Goal: Information Seeking & Learning: Learn about a topic

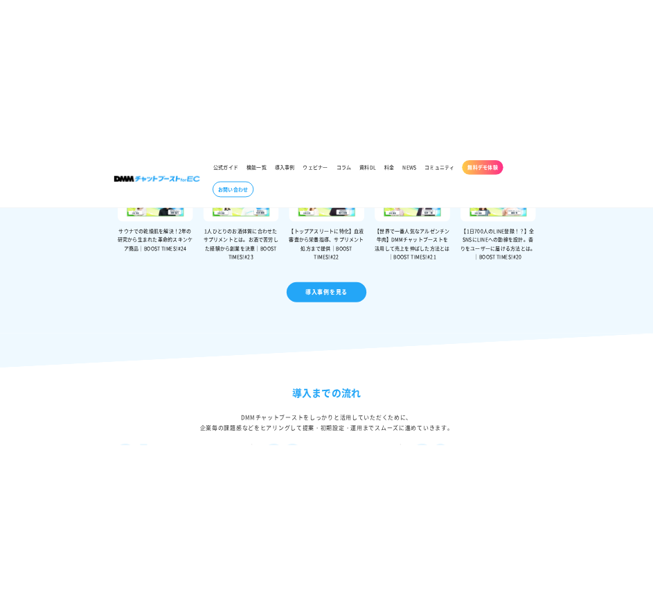
scroll to position [2875, 0]
